Goal: Information Seeking & Learning: Learn about a topic

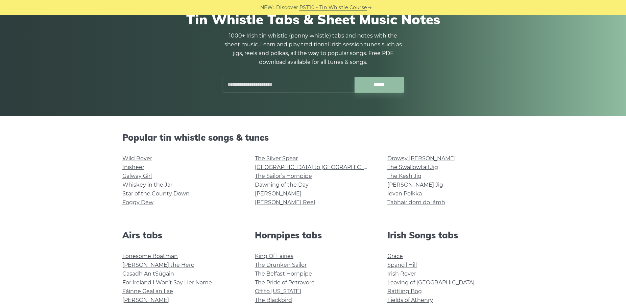
scroll to position [91, 0]
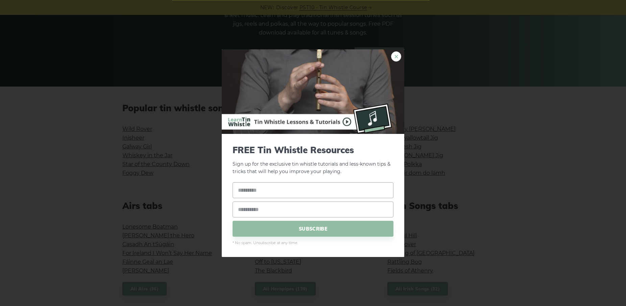
click at [395, 54] on link "×" at bounding box center [396, 56] width 10 height 10
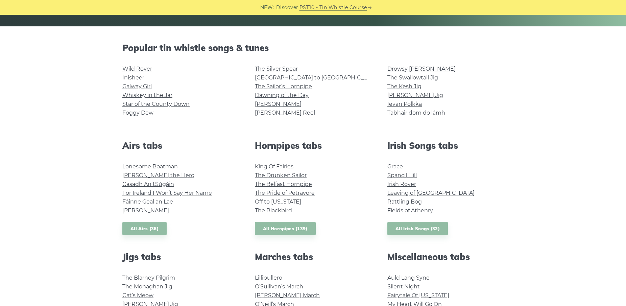
scroll to position [0, 0]
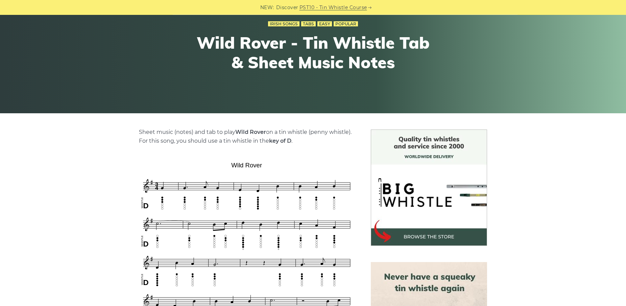
scroll to position [142, 0]
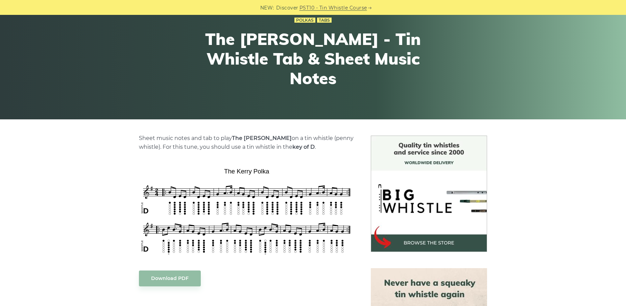
scroll to position [108, 0]
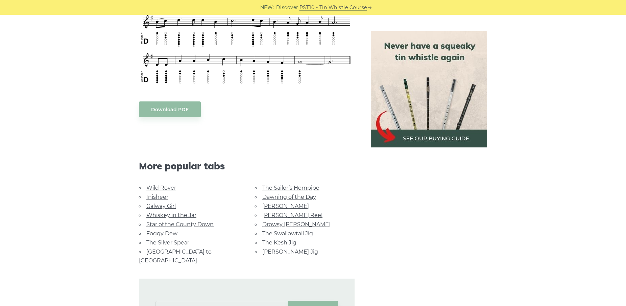
scroll to position [441, 0]
